Goal: Information Seeking & Learning: Understand process/instructions

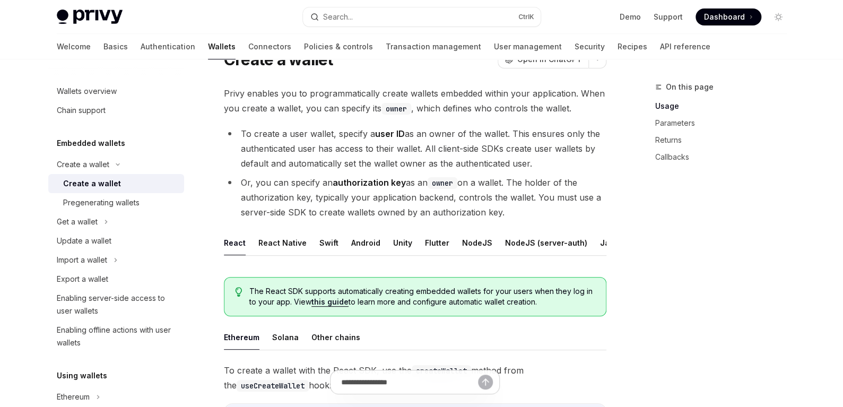
scroll to position [53, 0]
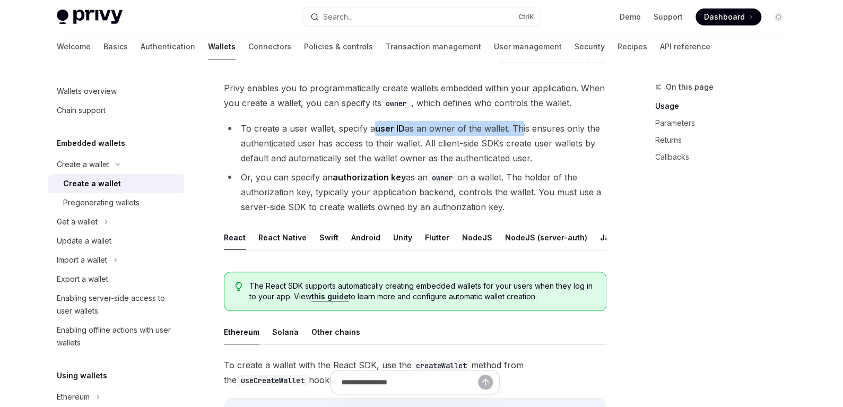
drag, startPoint x: 373, startPoint y: 130, endPoint x: 530, endPoint y: 135, distance: 157.7
click at [520, 134] on li "To create a user wallet, specify a user ID as an owner of the wallet. This ensu…" at bounding box center [415, 143] width 383 height 45
click at [544, 135] on li "To create a user wallet, specify a user ID as an owner of the wallet. This ensu…" at bounding box center [415, 143] width 383 height 45
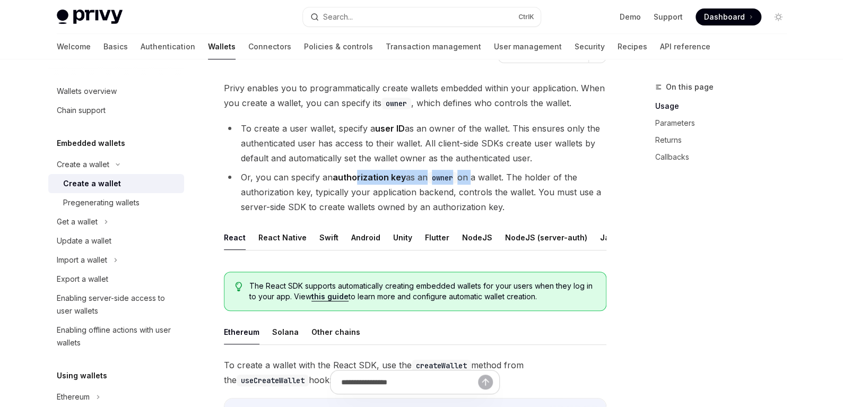
drag, startPoint x: 356, startPoint y: 174, endPoint x: 497, endPoint y: 177, distance: 141.8
click at [490, 177] on li "Or, you can specify an authorization key as an owner on a wallet. The holder of…" at bounding box center [415, 192] width 383 height 45
click at [503, 175] on li "Or, you can specify an authorization key as an owner on a wallet. The holder of…" at bounding box center [415, 192] width 383 height 45
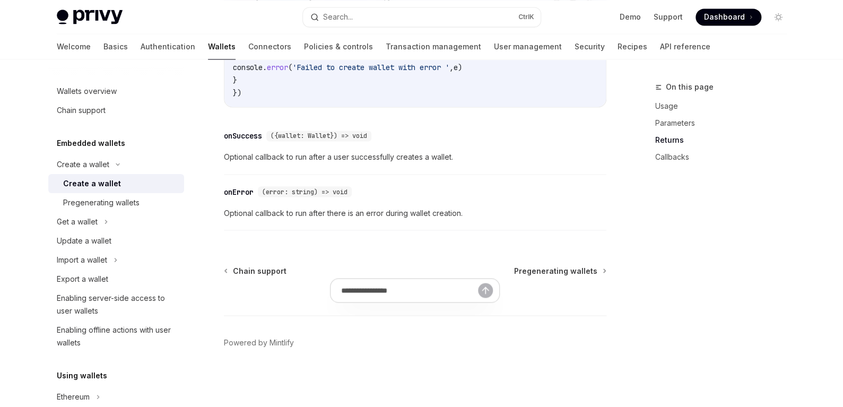
scroll to position [882, 0]
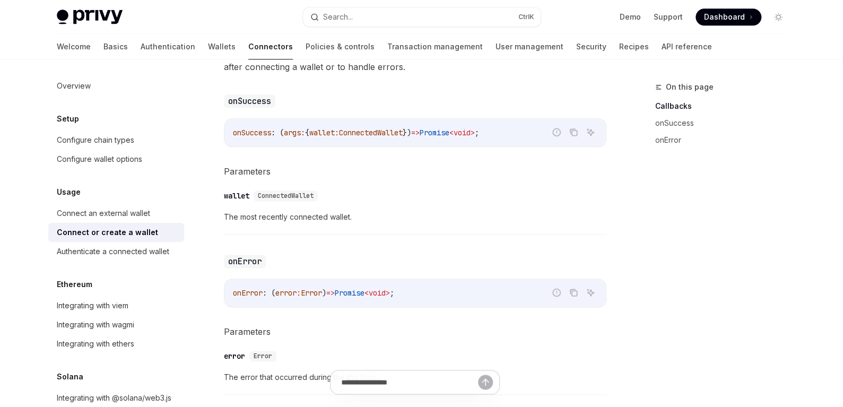
scroll to position [690, 0]
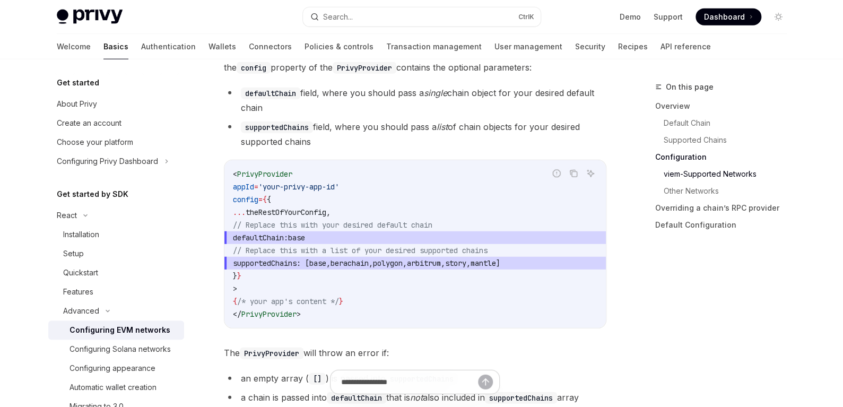
scroll to position [1327, 0]
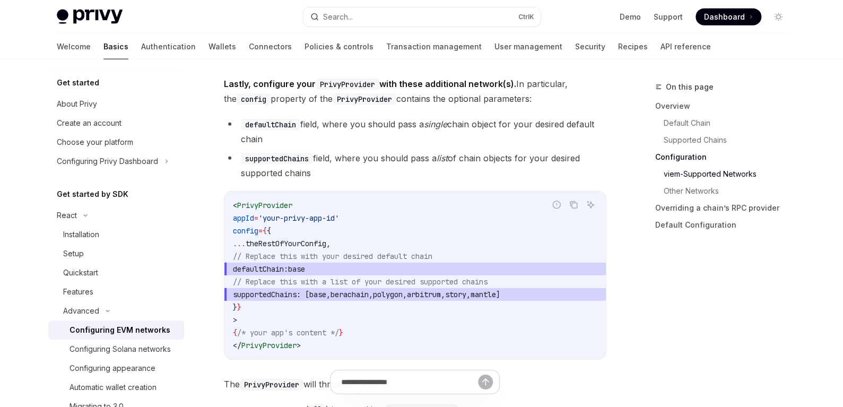
click at [326, 243] on span "theRestOfYourConfig" at bounding box center [286, 244] width 81 height 10
click at [288, 272] on span "defaultChain:" at bounding box center [260, 269] width 55 height 10
click at [305, 269] on span "base" at bounding box center [296, 269] width 17 height 10
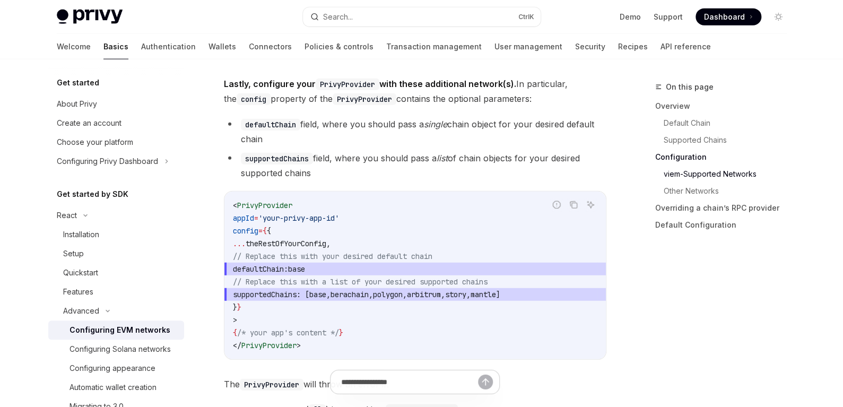
click at [305, 269] on span "base" at bounding box center [296, 269] width 17 height 10
click at [403, 298] on span "polygon" at bounding box center [388, 295] width 30 height 10
click at [496, 295] on span "mantle" at bounding box center [483, 295] width 25 height 10
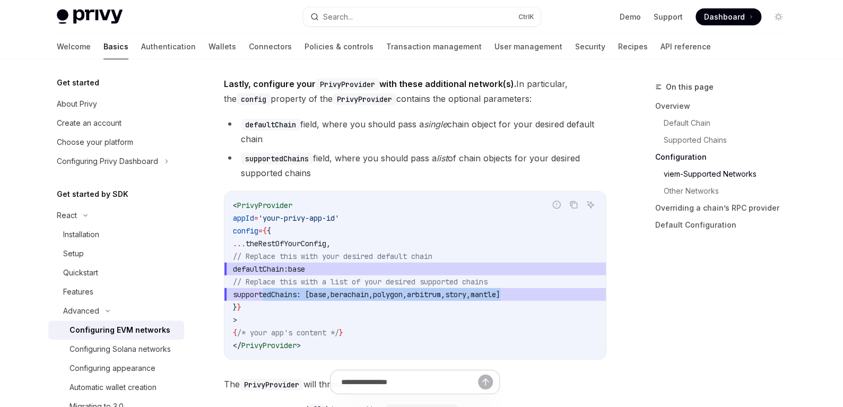
drag, startPoint x: 574, startPoint y: 294, endPoint x: 264, endPoint y: 294, distance: 310.0
click at [264, 294] on span "supportedChains : [ base , berachain , polygon , arbitrum , story , mantle ]" at bounding box center [415, 294] width 365 height 13
copy span "supportedChains : [ base , berachain , polygon , arbitrum , story , mantle ]"
click at [369, 290] on span "berachain" at bounding box center [350, 295] width 38 height 10
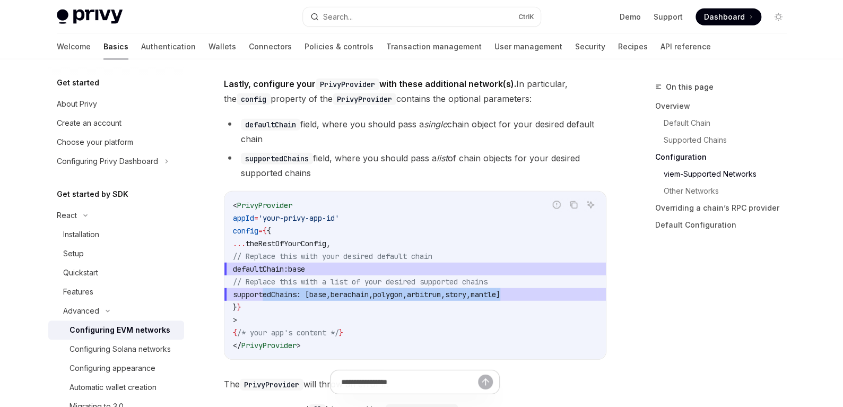
click at [369, 297] on span "berachain" at bounding box center [350, 295] width 38 height 10
click at [369, 298] on span "berachain" at bounding box center [350, 295] width 38 height 10
click at [403, 295] on span "polygon" at bounding box center [388, 295] width 30 height 10
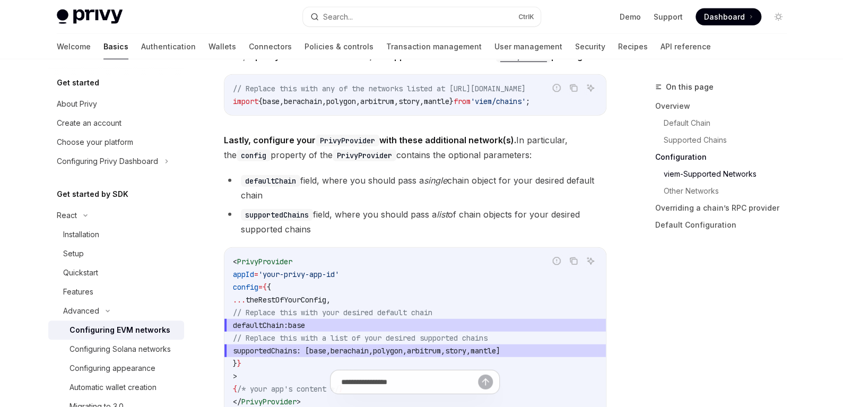
scroll to position [1220, 0]
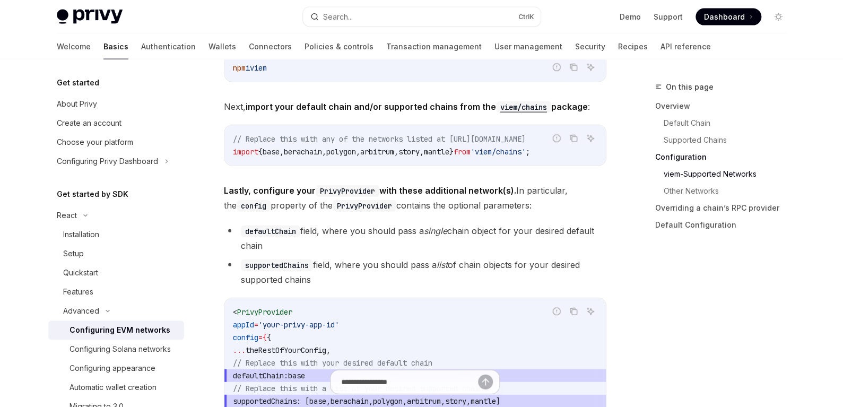
click at [424, 148] on span "," at bounding box center [422, 152] width 4 height 10
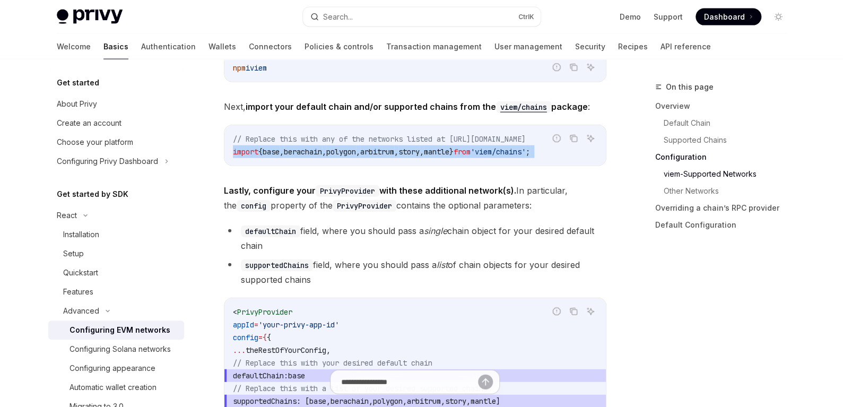
click at [424, 148] on span "," at bounding box center [422, 152] width 4 height 10
copy div "import { base , berachain , polygon , arbitrum , story , mantle } from 'viem/ch…"
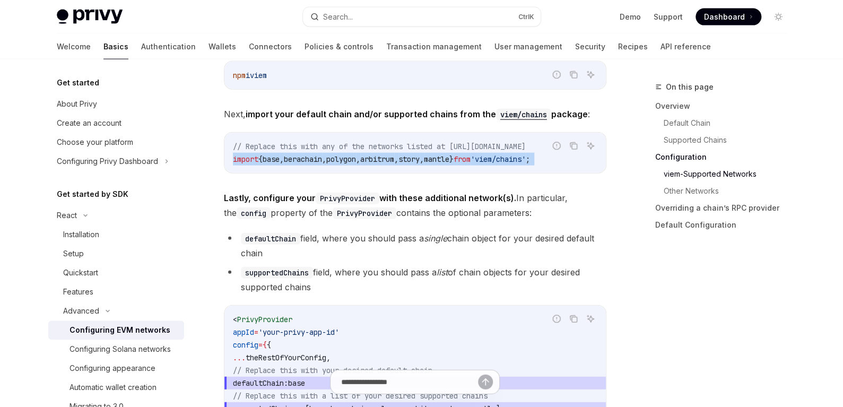
scroll to position [1212, 0]
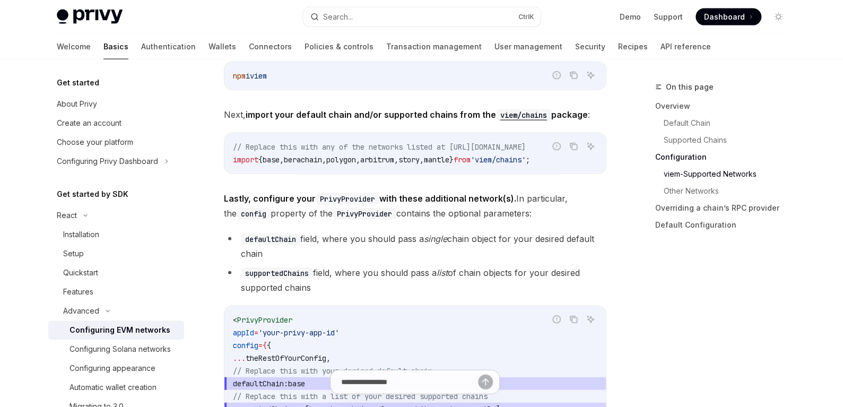
click at [497, 212] on span "Lastly, configure your PrivyProvider with these additional network(s). In parti…" at bounding box center [415, 206] width 383 height 30
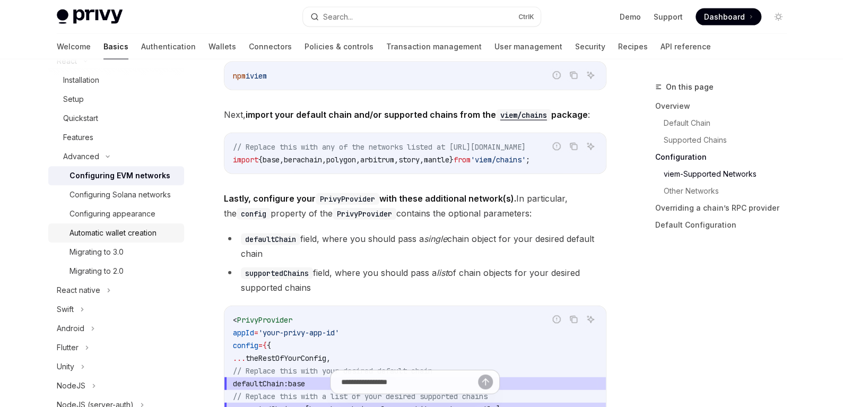
scroll to position [159, 0]
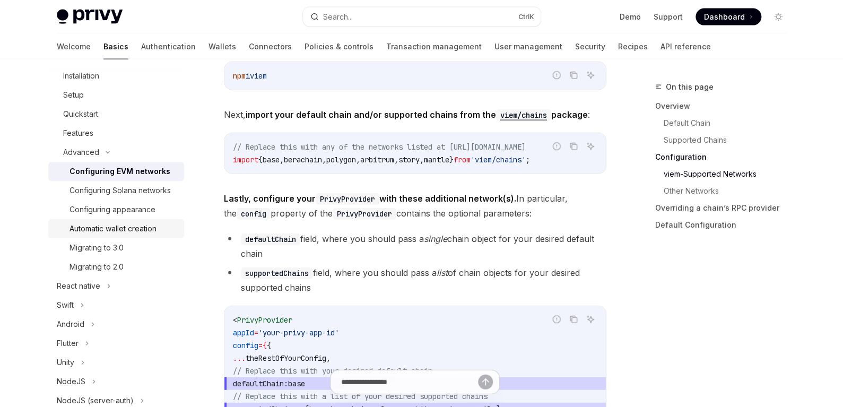
click at [147, 235] on div "Automatic wallet creation" at bounding box center [113, 228] width 87 height 13
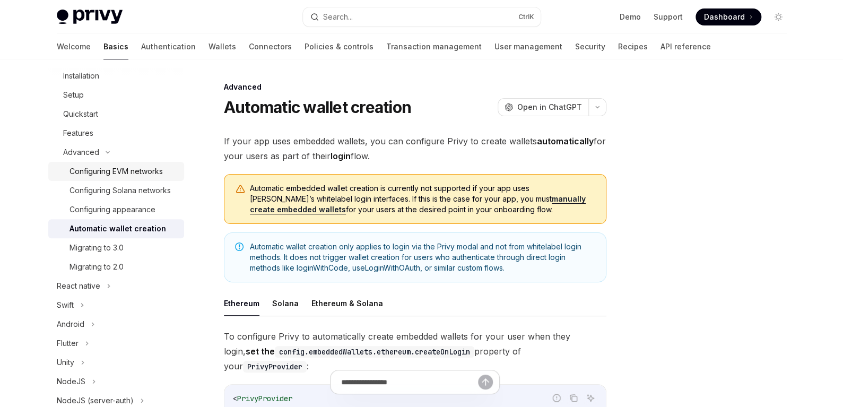
click at [132, 173] on div "Configuring EVM networks" at bounding box center [116, 171] width 93 height 13
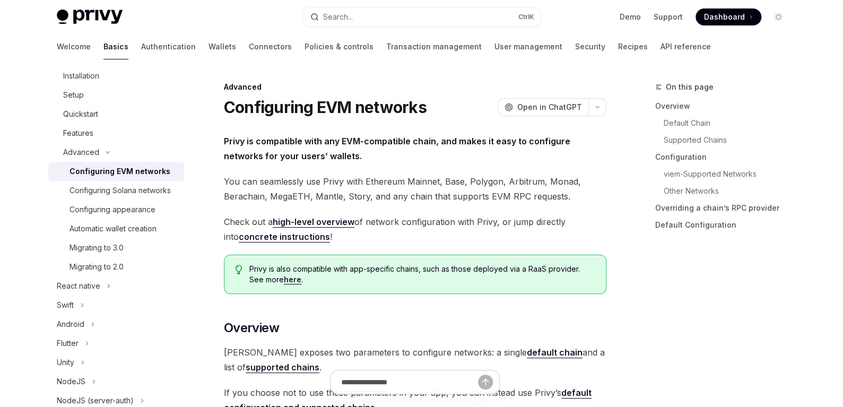
type textarea "*"
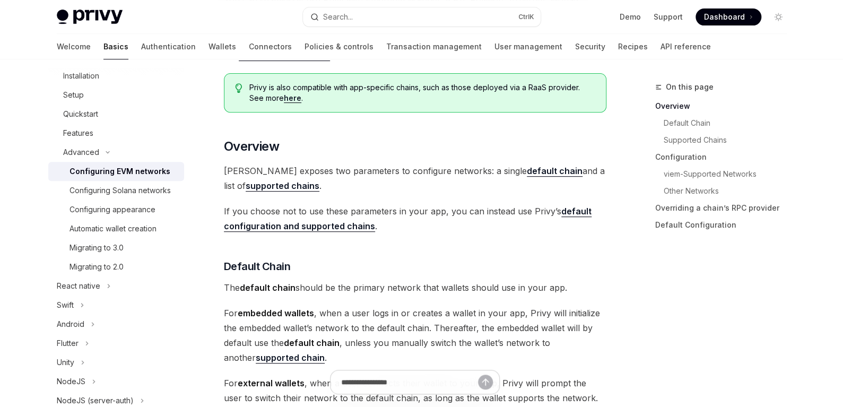
scroll to position [212, 0]
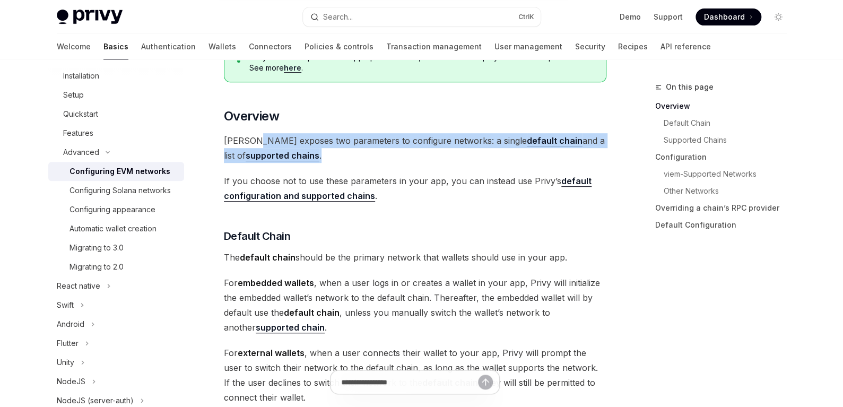
drag, startPoint x: 302, startPoint y: 143, endPoint x: 452, endPoint y: 149, distance: 149.8
click at [452, 149] on span "Privy exposes two parameters to configure networks: a single default chain and …" at bounding box center [415, 148] width 383 height 30
click at [455, 139] on span "Privy exposes two parameters to configure networks: a single default chain and …" at bounding box center [415, 148] width 383 height 30
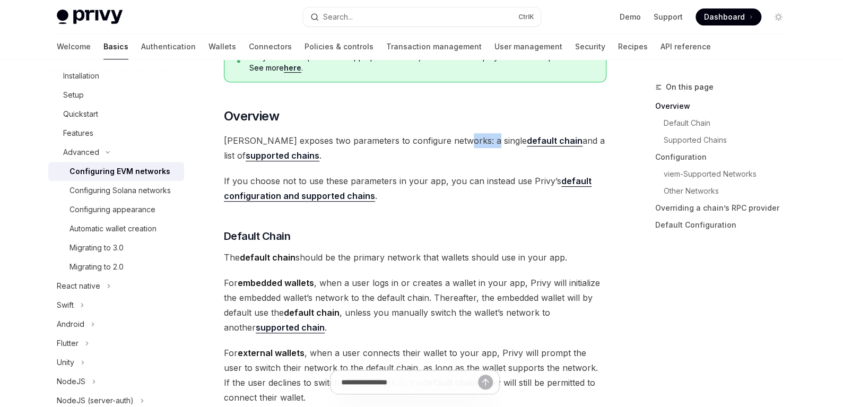
click at [455, 139] on span "Privy exposes two parameters to configure networks: a single default chain and …" at bounding box center [415, 148] width 383 height 30
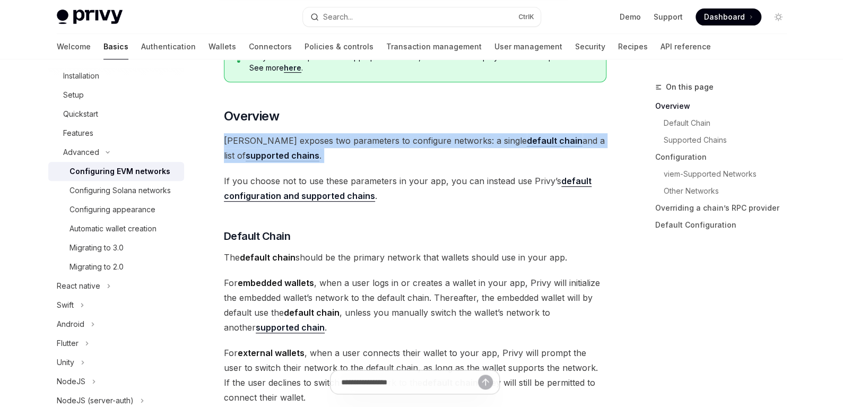
click at [455, 139] on span "Privy exposes two parameters to configure networks: a single default chain and …" at bounding box center [415, 148] width 383 height 30
click at [417, 137] on span "Privy exposes two parameters to configure networks: a single default chain and …" at bounding box center [415, 148] width 383 height 30
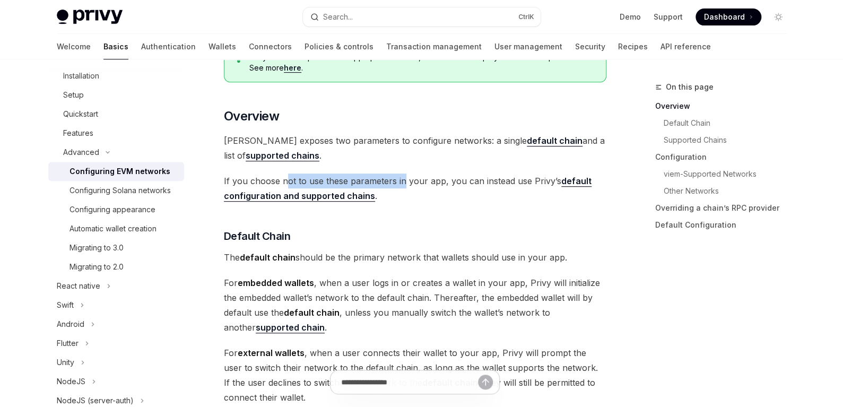
drag, startPoint x: 286, startPoint y: 179, endPoint x: 403, endPoint y: 175, distance: 117.4
click at [403, 175] on span "If you choose not to use these parameters in your app, you can instead use Priv…" at bounding box center [415, 189] width 383 height 30
click at [441, 175] on span "If you choose not to use these parameters in your app, you can instead use Priv…" at bounding box center [415, 189] width 383 height 30
click at [577, 182] on link "default configuration and supported chains" at bounding box center [408, 189] width 368 height 26
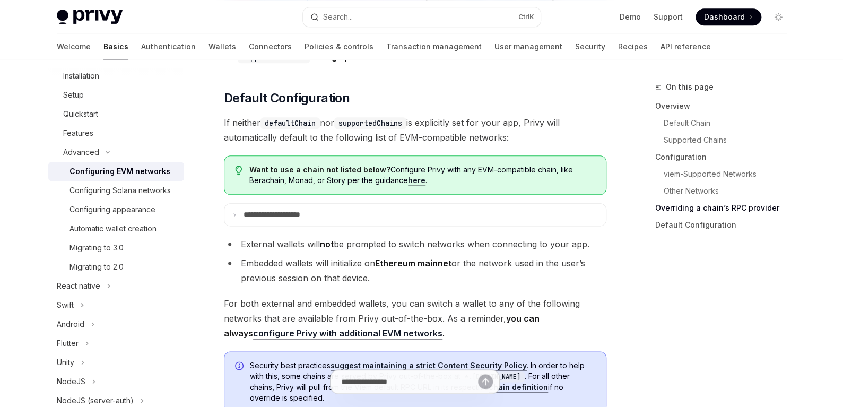
scroll to position [2639, 0]
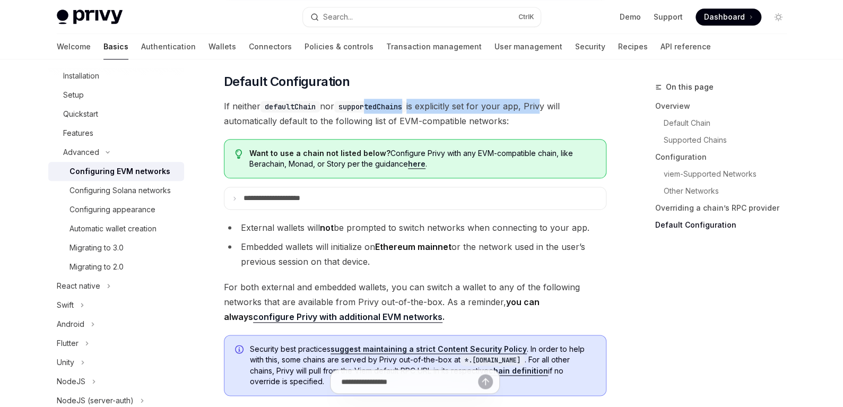
drag, startPoint x: 471, startPoint y: 116, endPoint x: 549, endPoint y: 119, distance: 78.1
click at [548, 119] on span "If neither defaultChain nor supportedChains is explicitly set for your app, Pri…" at bounding box center [415, 114] width 383 height 30
click at [564, 114] on span "If neither defaultChain nor supportedChains is explicitly set for your app, Pri…" at bounding box center [415, 114] width 383 height 30
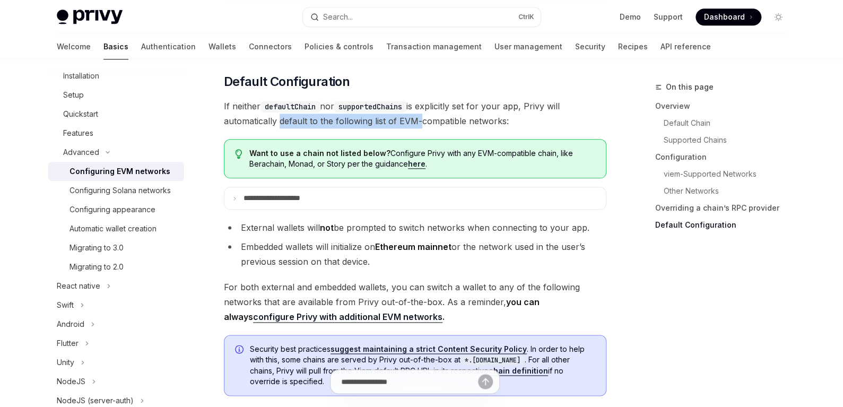
drag, startPoint x: 277, startPoint y: 122, endPoint x: 461, endPoint y: 126, distance: 183.7
click at [422, 127] on span "If neither defaultChain nor supportedChains is explicitly set for your app, Pri…" at bounding box center [415, 114] width 383 height 30
click at [502, 128] on span "If neither defaultChain nor supportedChains is explicitly set for your app, Pri…" at bounding box center [415, 114] width 383 height 30
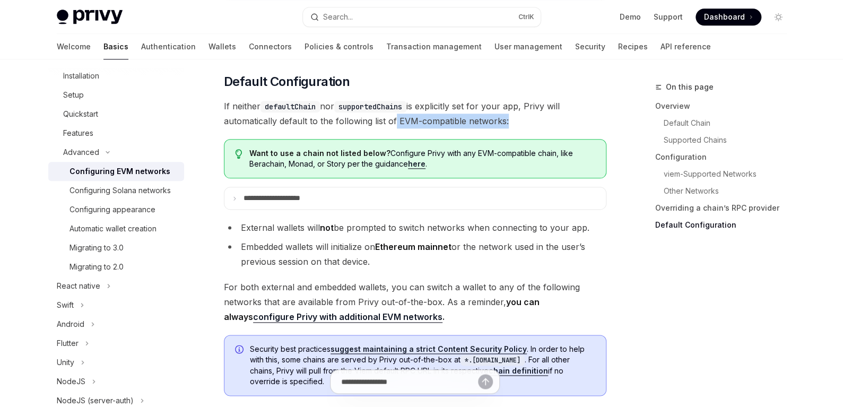
drag, startPoint x: 399, startPoint y: 127, endPoint x: 503, endPoint y: 128, distance: 104.6
click at [503, 128] on span "If neither defaultChain nor supportedChains is explicitly set for your app, Pri…" at bounding box center [415, 114] width 383 height 30
click at [511, 127] on span "If neither defaultChain nor supportedChains is explicitly set for your app, Pri…" at bounding box center [415, 114] width 383 height 30
click at [348, 200] on summary "**********" at bounding box center [416, 198] width 382 height 22
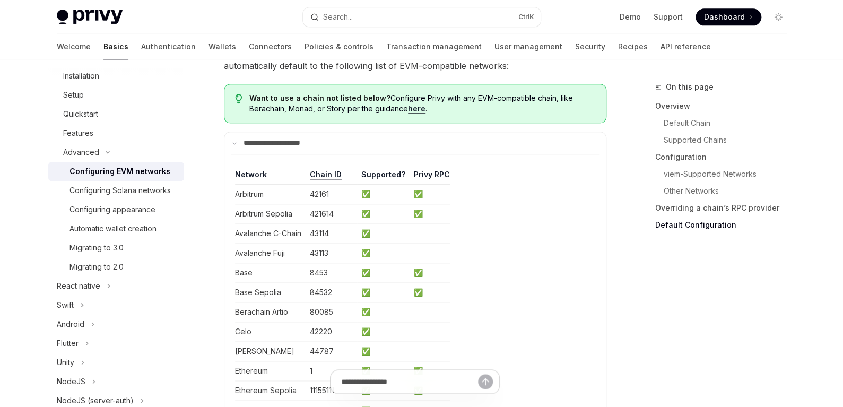
scroll to position [2692, 0]
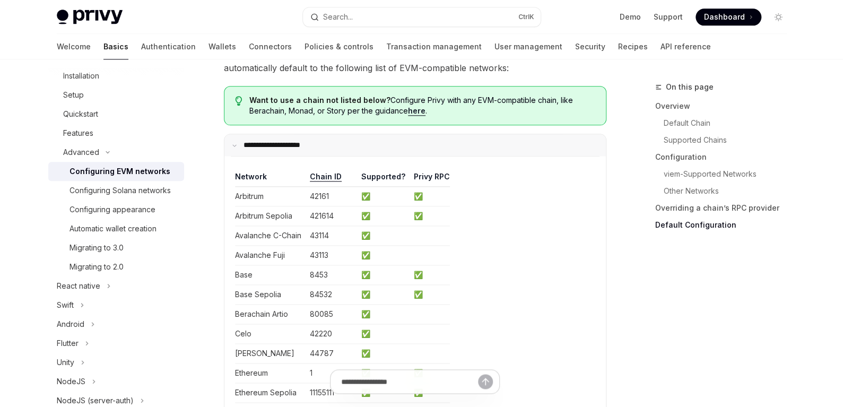
click at [316, 150] on p "**********" at bounding box center [282, 145] width 77 height 9
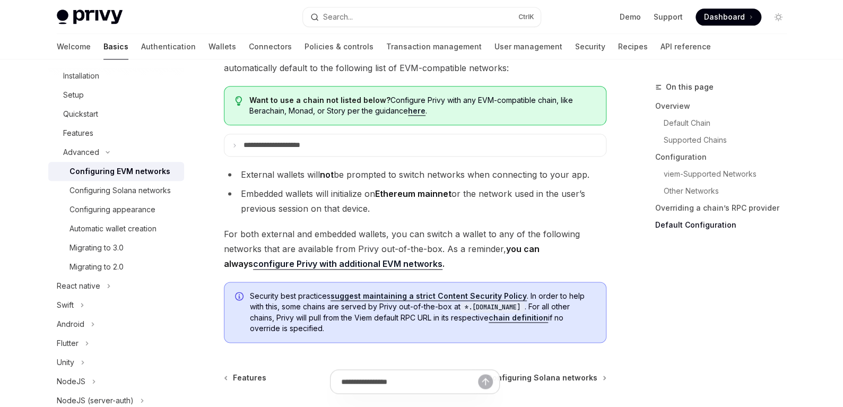
drag, startPoint x: 300, startPoint y: 200, endPoint x: 393, endPoint y: 201, distance: 92.9
click at [380, 200] on li "Embedded wallets will initialize on Ethereum mainnet or the network used in the…" at bounding box center [415, 201] width 383 height 30
click at [425, 199] on strong "Ethereum mainnet" at bounding box center [413, 193] width 76 height 11
drag, startPoint x: 311, startPoint y: 214, endPoint x: 431, endPoint y: 219, distance: 120.6
click at [386, 216] on li "Embedded wallets will initialize on Ethereum mainnet or the network used in the…" at bounding box center [415, 201] width 383 height 30
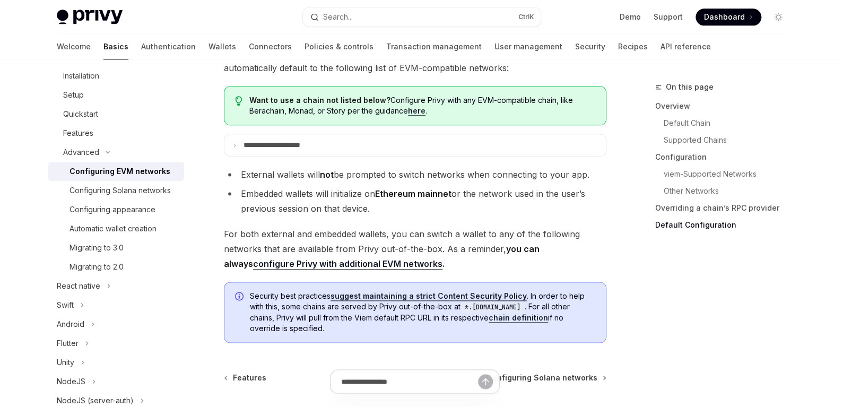
click at [438, 216] on li "Embedded wallets will initialize on Ethereum mainnet or the network used in the…" at bounding box center [415, 201] width 383 height 30
click at [332, 270] on link "configure Privy with additional EVM networks" at bounding box center [347, 264] width 189 height 11
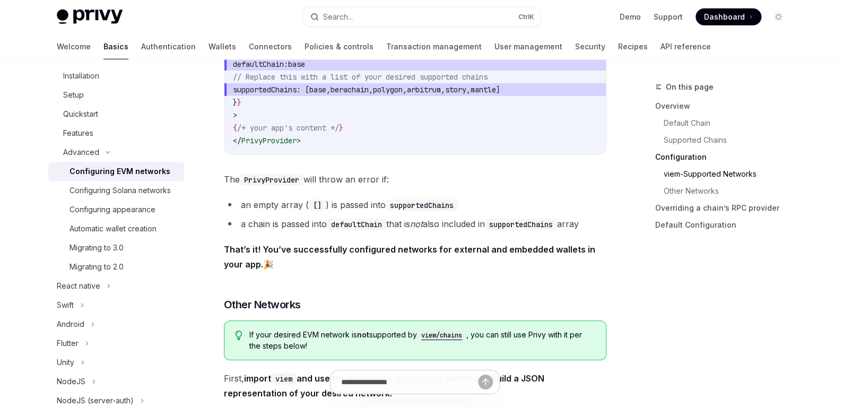
scroll to position [1569, 0]
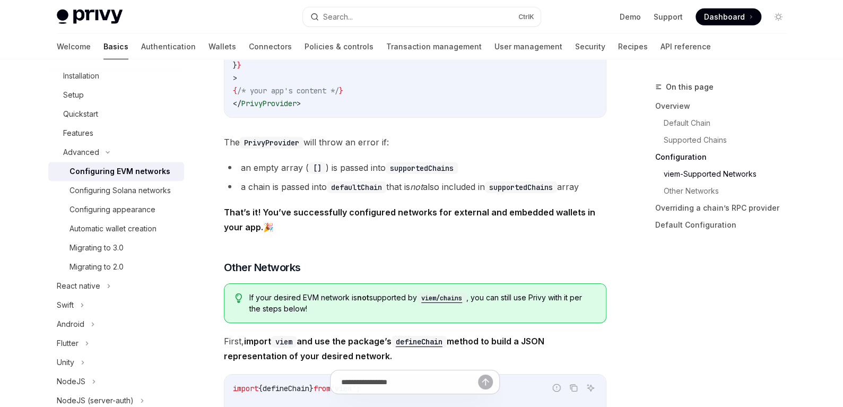
click at [338, 168] on li "an empty array ( [] ) is passed into supportedChains" at bounding box center [415, 167] width 383 height 15
click at [493, 173] on li "an empty array ( [] ) is passed into supportedChains" at bounding box center [415, 167] width 383 height 15
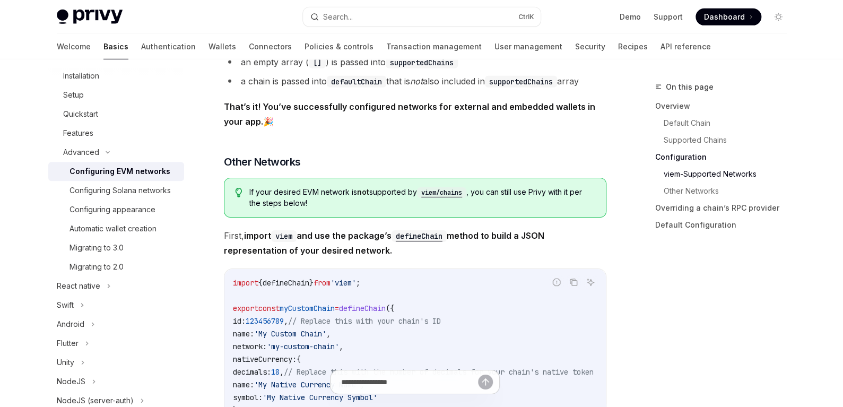
scroll to position [1676, 0]
click at [454, 111] on strong "That’s it! You’ve successfully configured networks for external and embedded wa…" at bounding box center [410, 112] width 372 height 25
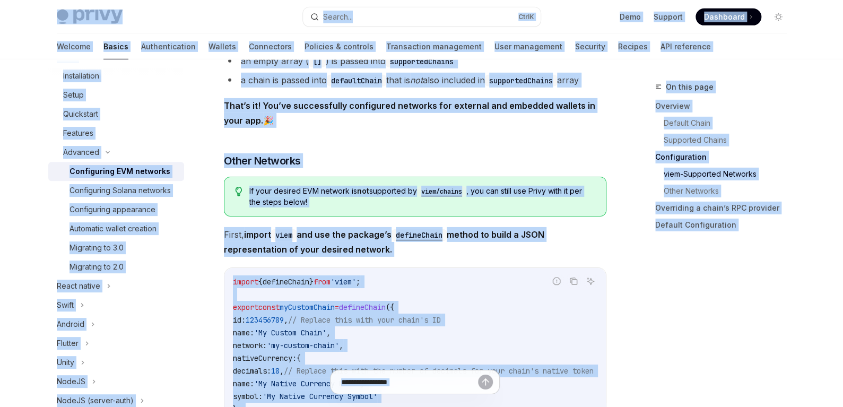
copy div "Privy Docs home page Search... Ctrl K Demo Support Dashboard Dashboard Search..…"
click at [429, 112] on span "That’s it! You’ve successfully configured networks for external and embedded wa…" at bounding box center [415, 113] width 383 height 30
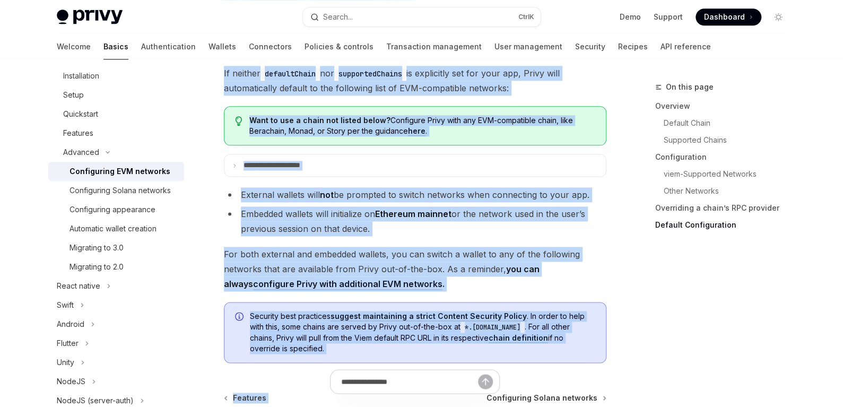
scroll to position [2805, 0]
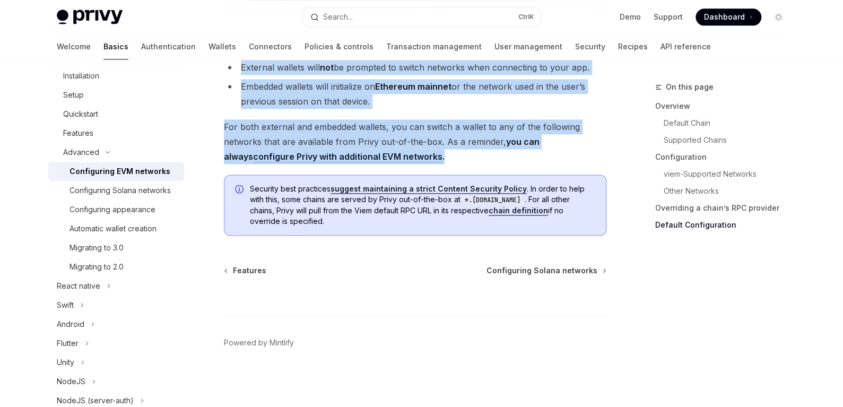
drag, startPoint x: 221, startPoint y: 105, endPoint x: 506, endPoint y: 159, distance: 290.8
copy div "Configuring EVM networks OpenAI Open in ChatGPT OpenAI Open in ChatGPT Privy is…"
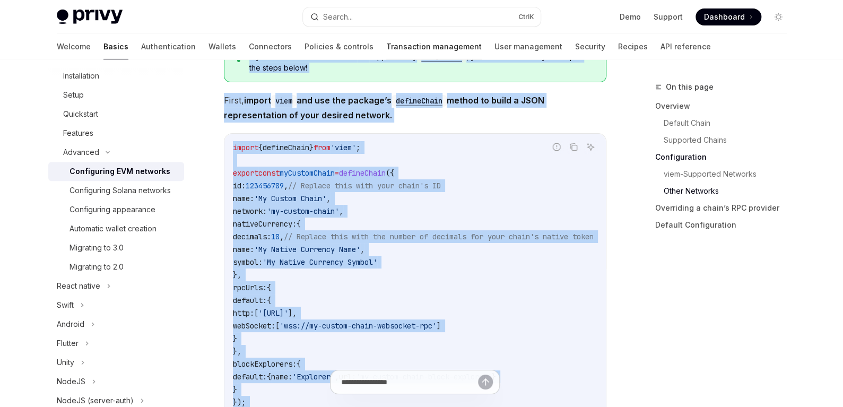
scroll to position [1425, 0]
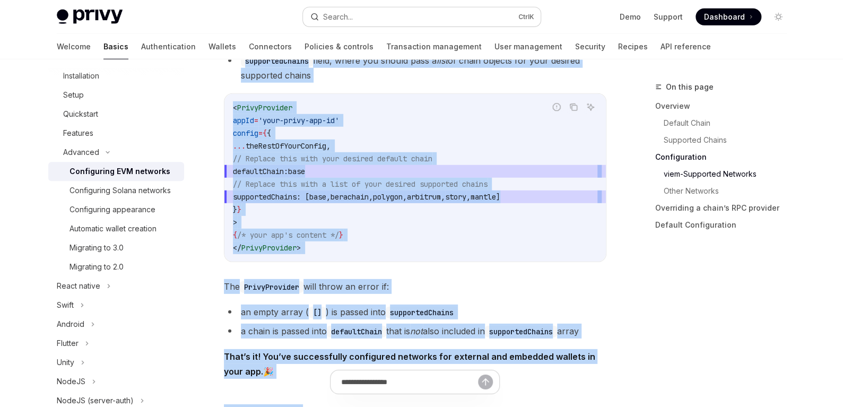
click at [380, 15] on button "Search... Ctrl K" at bounding box center [422, 16] width 238 height 19
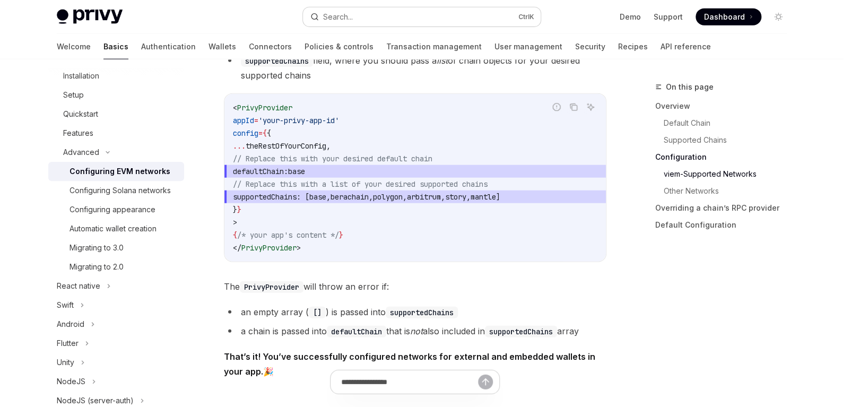
type input "**********"
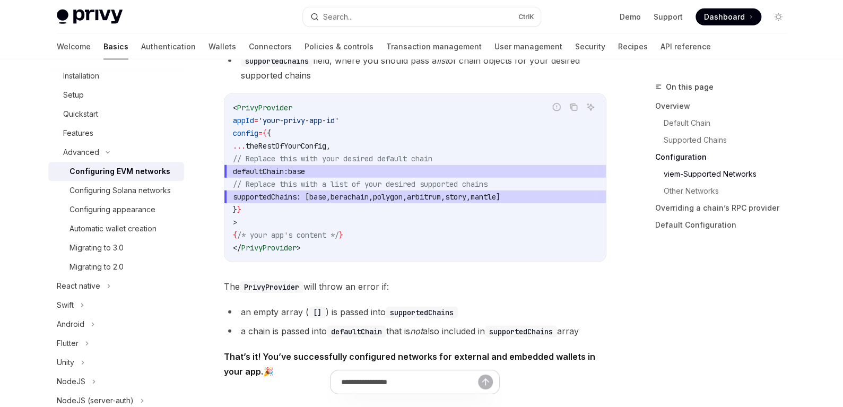
type textarea "*"
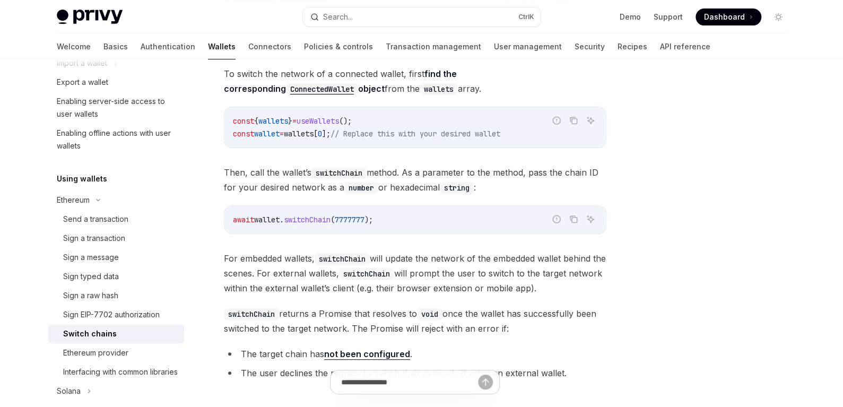
scroll to position [113, 0]
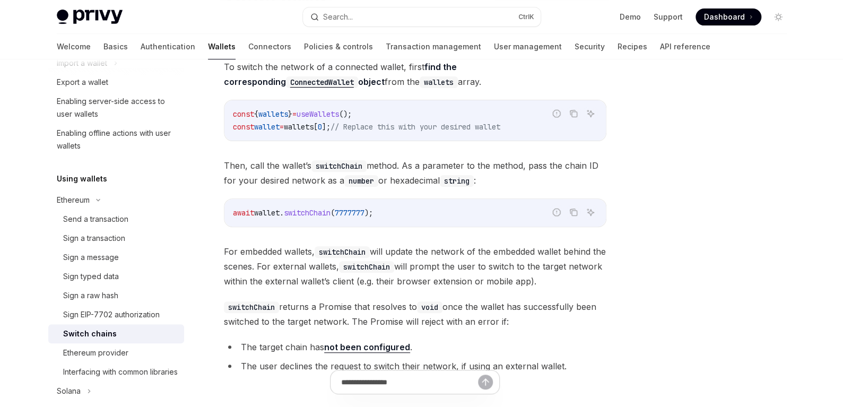
click at [339, 110] on span "useWallets" at bounding box center [318, 114] width 42 height 10
copy code "const { wallets } = useWallets ();"
click at [273, 128] on span "wallet" at bounding box center [266, 127] width 25 height 10
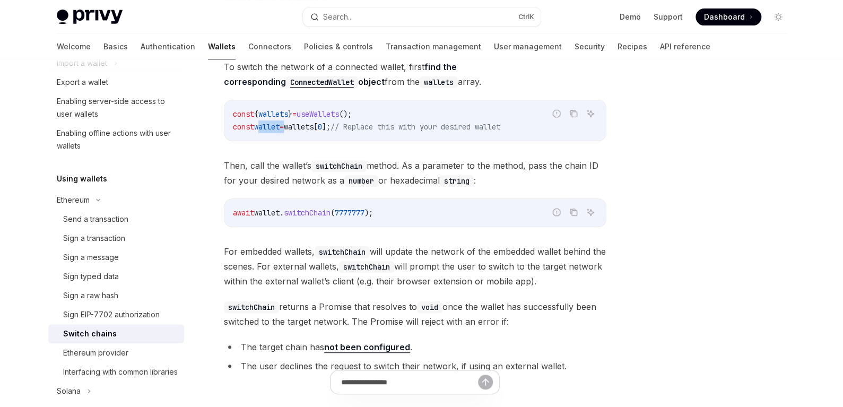
click at [273, 128] on span "wallet" at bounding box center [266, 127] width 25 height 10
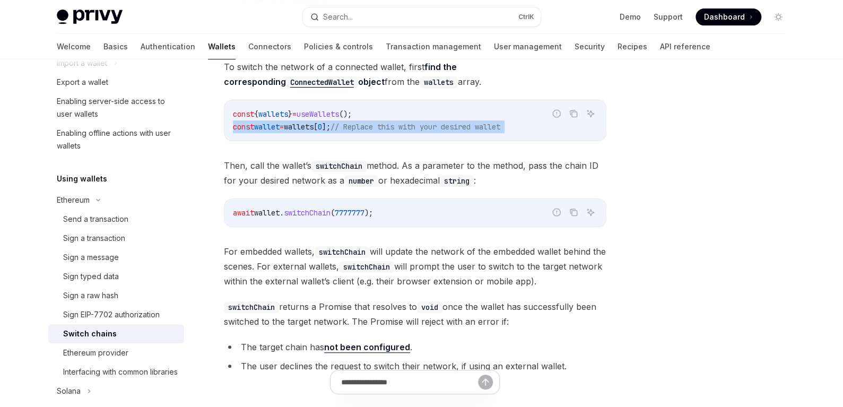
click at [273, 128] on span "wallet" at bounding box center [266, 127] width 25 height 10
copy code "const wallet = wallets [ 0 ]; // Replace this with your desired wallet"
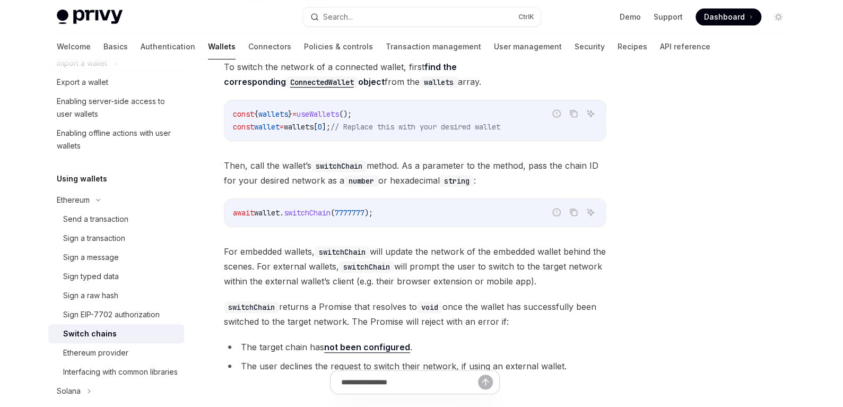
click at [361, 145] on div "To switch the network of a connected wallet, first find the corresponding Conne…" at bounding box center [415, 218] width 383 height 318
drag, startPoint x: 246, startPoint y: 163, endPoint x: 360, endPoint y: 163, distance: 114.1
click at [360, 163] on span "Then, call the wallet’s switchChain method. As a parameter to the method, pass …" at bounding box center [415, 173] width 383 height 30
click at [382, 158] on span "Then, call the wallet’s switchChain method. As a parameter to the method, pass …" at bounding box center [415, 173] width 383 height 30
drag, startPoint x: 346, startPoint y: 128, endPoint x: 229, endPoint y: 128, distance: 116.2
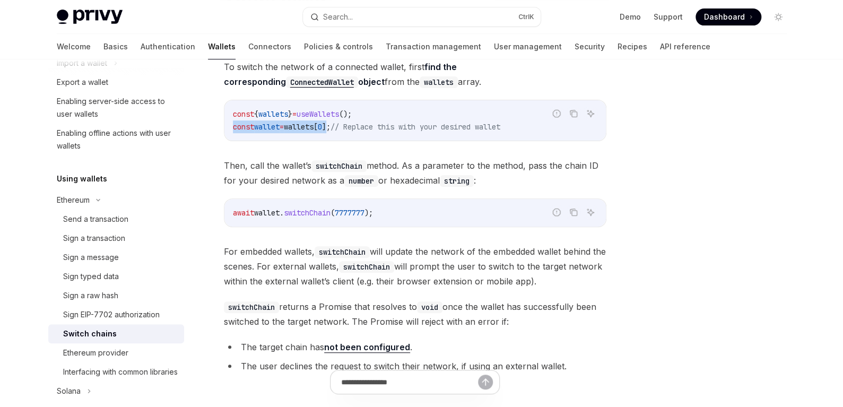
click at [229, 128] on div "const { wallets } = useWallets (); const wallet = wallets [ 0 ]; // Replace thi…" at bounding box center [416, 120] width 382 height 40
copy span "const wallet = wallets [ 0 ]"
click at [354, 211] on span "7777777" at bounding box center [350, 213] width 30 height 10
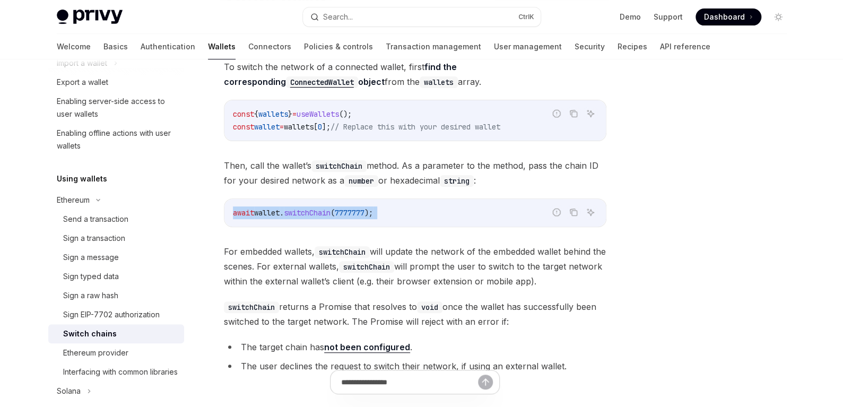
click at [354, 211] on span "7777777" at bounding box center [350, 213] width 30 height 10
copy code "await wallet . switchChain ( 7777777 );"
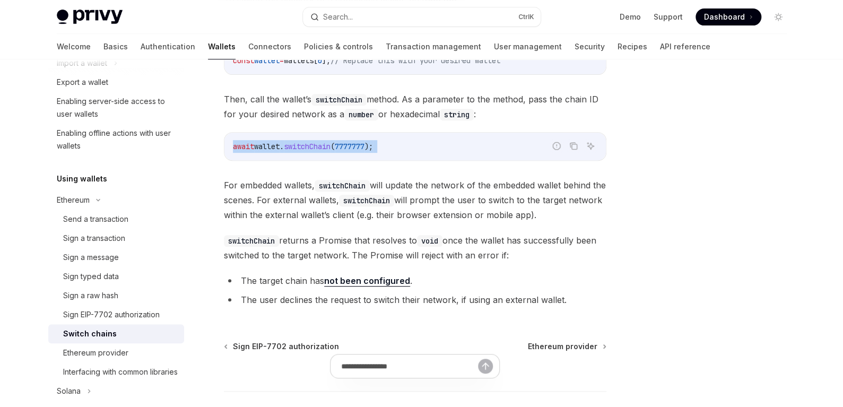
scroll to position [147, 0]
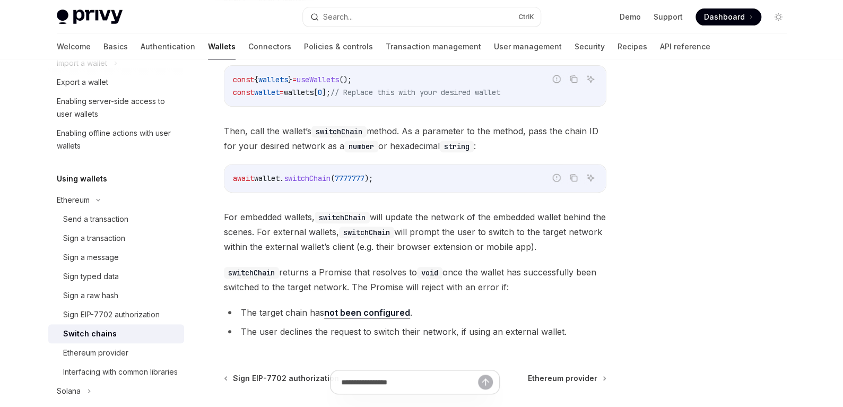
click at [368, 144] on code "number" at bounding box center [361, 147] width 34 height 12
click at [456, 147] on code "string" at bounding box center [457, 147] width 34 height 12
